Goal: Task Accomplishment & Management: Manage account settings

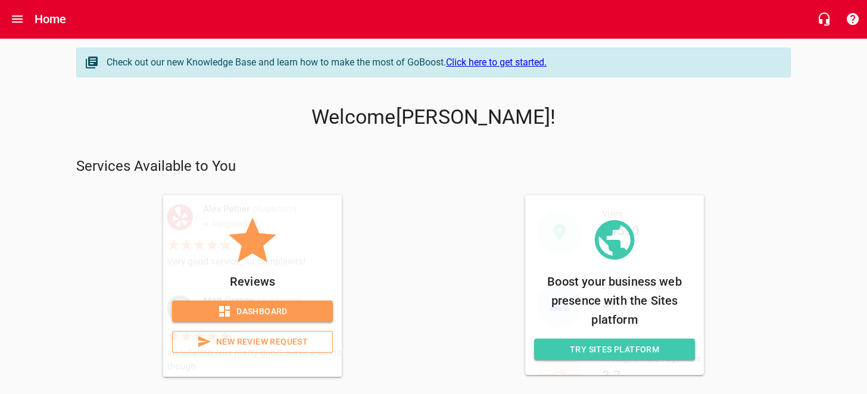
click at [261, 311] on span "Dashboard" at bounding box center [253, 311] width 142 height 15
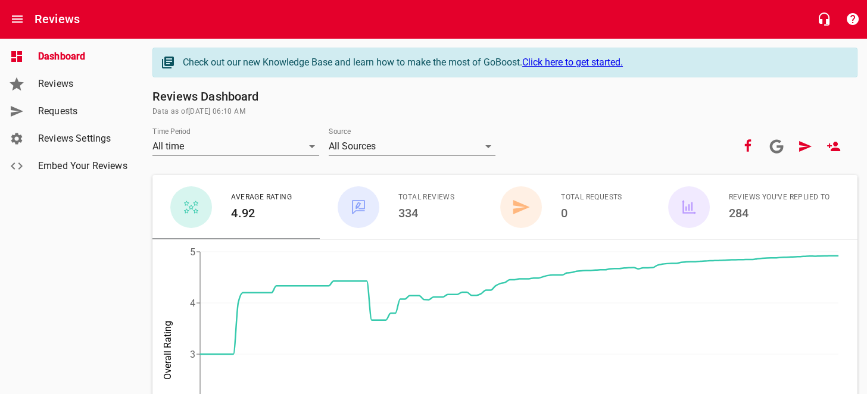
click at [70, 87] on span "Reviews" at bounding box center [83, 84] width 90 height 14
